Goal: Task Accomplishment & Management: Use online tool/utility

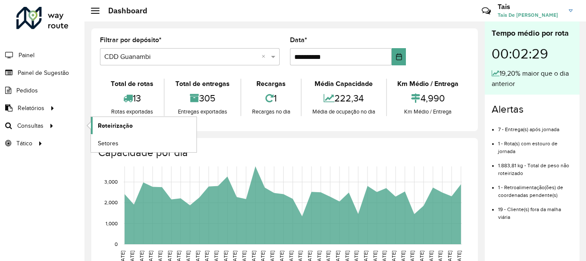
click at [112, 124] on span "Roteirização" at bounding box center [115, 125] width 35 height 9
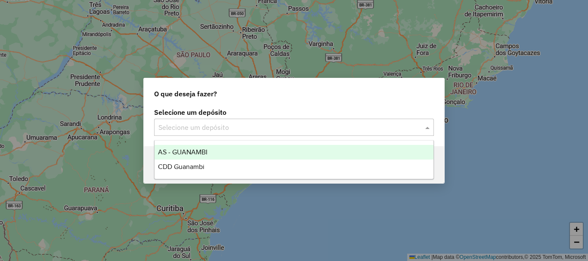
click at [275, 126] on input "text" at bounding box center [285, 128] width 254 height 10
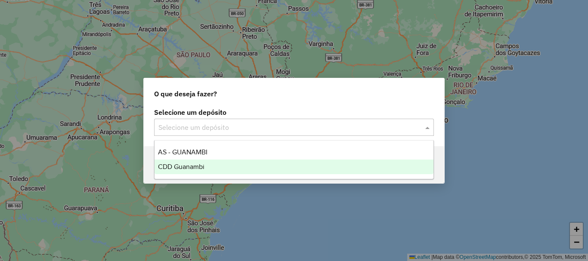
click at [204, 166] on span "CDD Guanambi" at bounding box center [181, 166] width 47 height 7
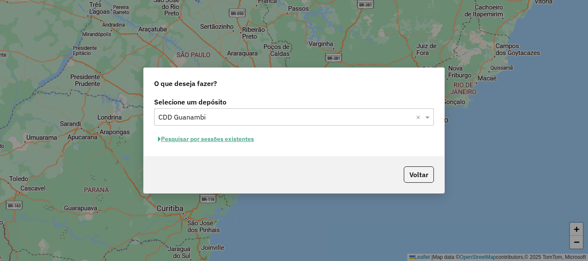
click at [231, 139] on button "Pesquisar por sessões existentes" at bounding box center [206, 139] width 104 height 13
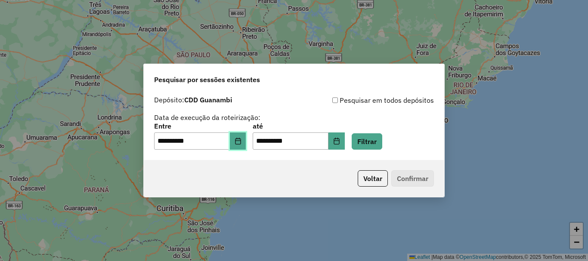
click at [239, 142] on button "Choose Date" at bounding box center [238, 141] width 16 height 17
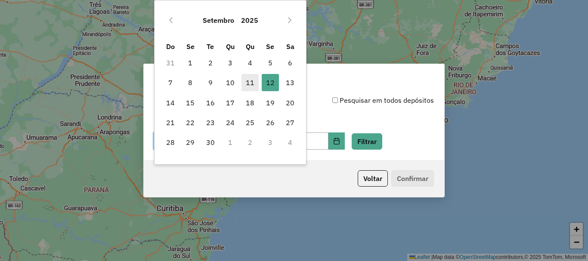
click at [253, 83] on span "11" at bounding box center [250, 82] width 17 height 17
type input "**********"
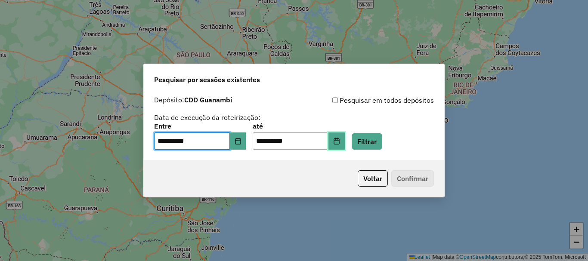
click at [345, 137] on button "Choose Date" at bounding box center [337, 141] width 16 height 17
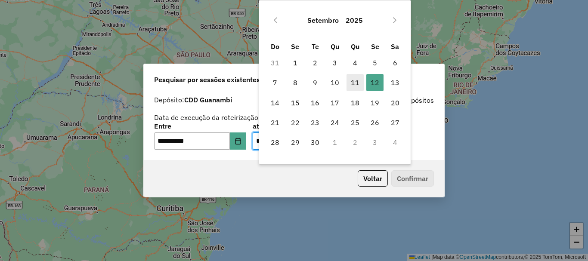
click at [360, 79] on span "11" at bounding box center [355, 82] width 17 height 17
type input "**********"
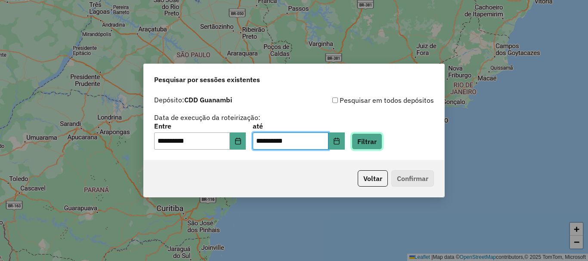
click at [380, 143] on button "Filtrar" at bounding box center [367, 141] width 31 height 16
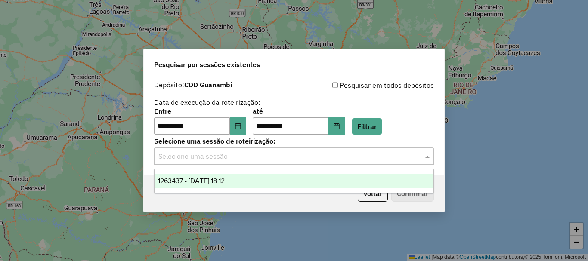
click at [274, 158] on input "text" at bounding box center [285, 157] width 254 height 10
drag, startPoint x: 202, startPoint y: 182, endPoint x: 374, endPoint y: 199, distance: 172.3
click at [203, 182] on span "1263437 - [DATE] 18:12" at bounding box center [191, 180] width 67 height 7
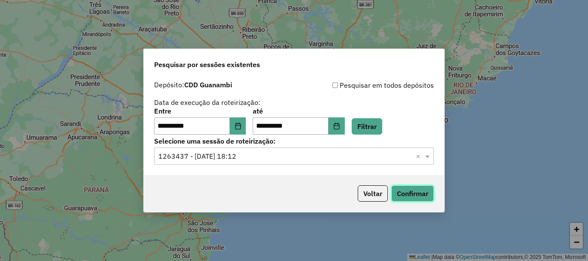
click at [415, 196] on button "Confirmar" at bounding box center [412, 194] width 43 height 16
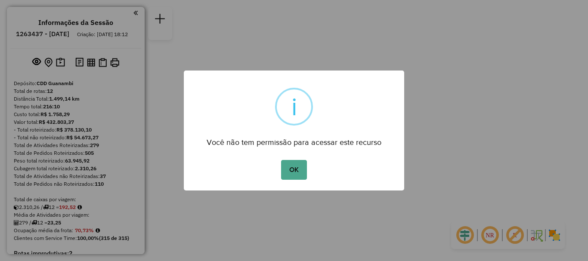
click at [307, 158] on div "OK No Cancel" at bounding box center [294, 170] width 220 height 24
click at [297, 170] on button "OK" at bounding box center [293, 170] width 25 height 20
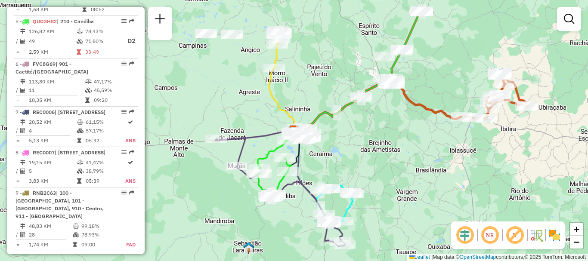
scroll to position [367, 0]
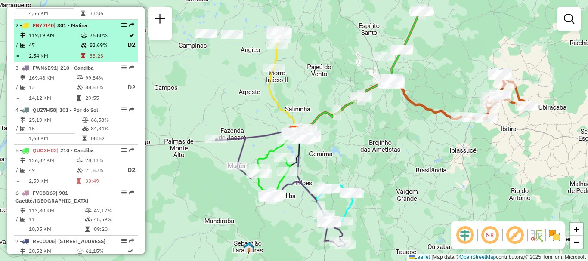
click at [67, 40] on td "119,19 KM" at bounding box center [54, 35] width 52 height 9
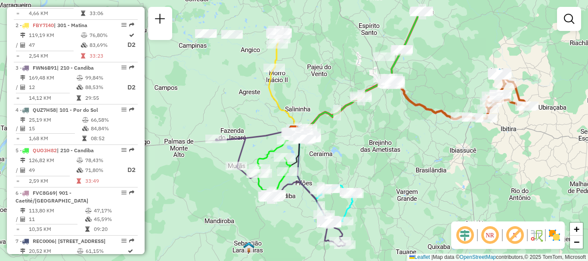
select select "**********"
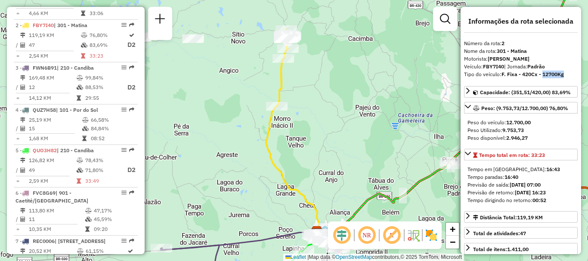
drag, startPoint x: 565, startPoint y: 73, endPoint x: 542, endPoint y: 74, distance: 23.3
click at [542, 74] on div "Tipo do veículo: F. Fixa - 420Cx - 12700Kg" at bounding box center [521, 75] width 114 height 8
copy strong "12700Kg"
